Goal: Information Seeking & Learning: Learn about a topic

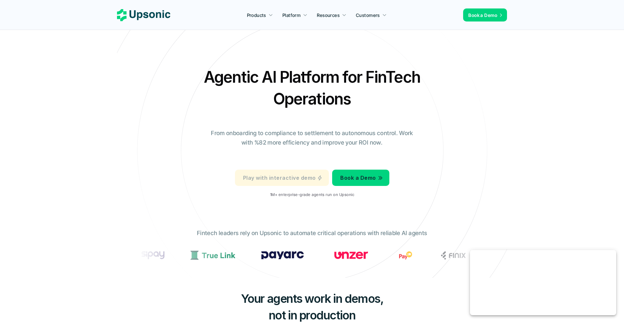
click at [301, 173] on p "Play with interactive demo" at bounding box center [279, 177] width 73 height 9
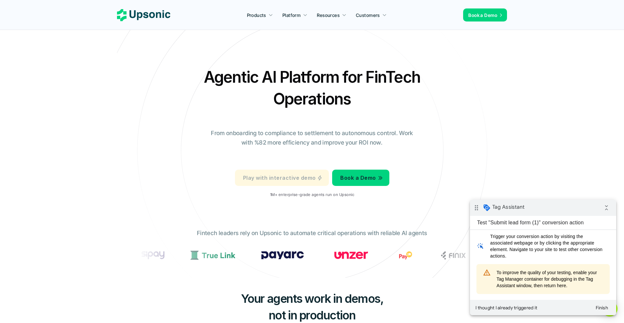
click at [306, 173] on p "Play with interactive demo" at bounding box center [279, 177] width 73 height 9
click at [310, 173] on p "Play with interactive demo" at bounding box center [279, 177] width 73 height 9
click at [274, 173] on p "Play with interactive demo" at bounding box center [279, 177] width 73 height 9
click at [277, 173] on p "Play with interactive demo" at bounding box center [279, 177] width 73 height 9
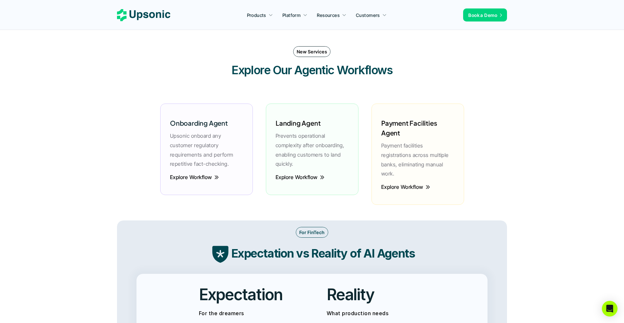
scroll to position [802, 0]
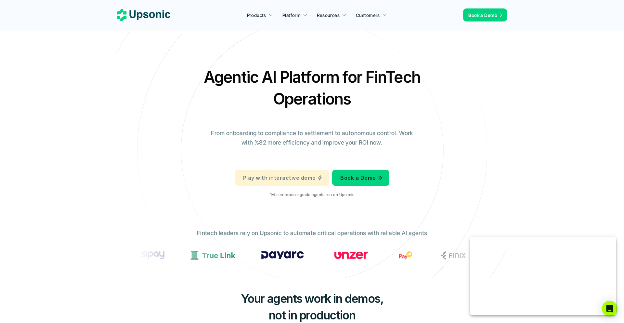
click at [288, 173] on p "Play with interactive demo" at bounding box center [279, 177] width 73 height 9
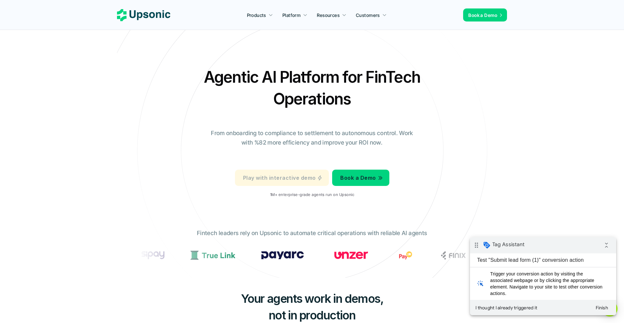
click at [293, 173] on p "Play with interactive demo" at bounding box center [279, 177] width 73 height 9
